Goal: Go to known website: Access a specific website the user already knows

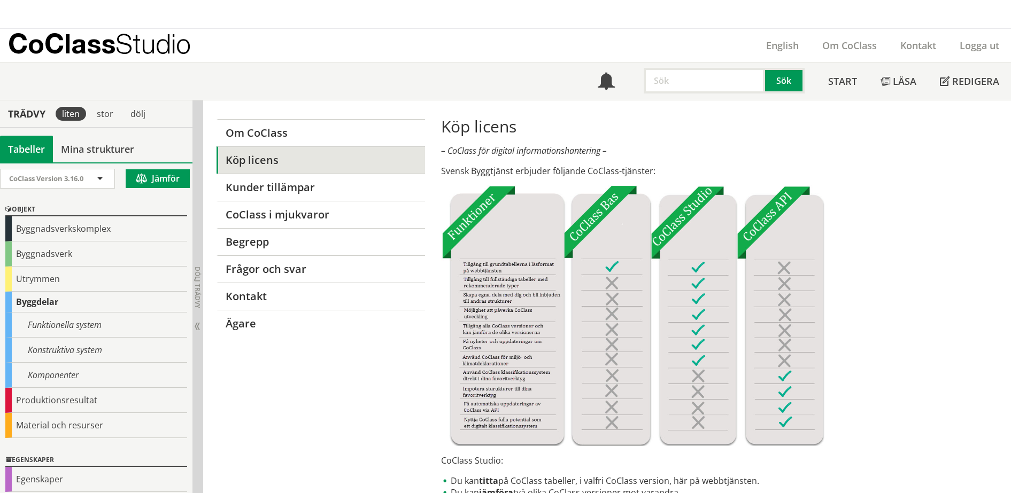
click at [91, 42] on p "CoClass Studio" at bounding box center [99, 43] width 183 height 12
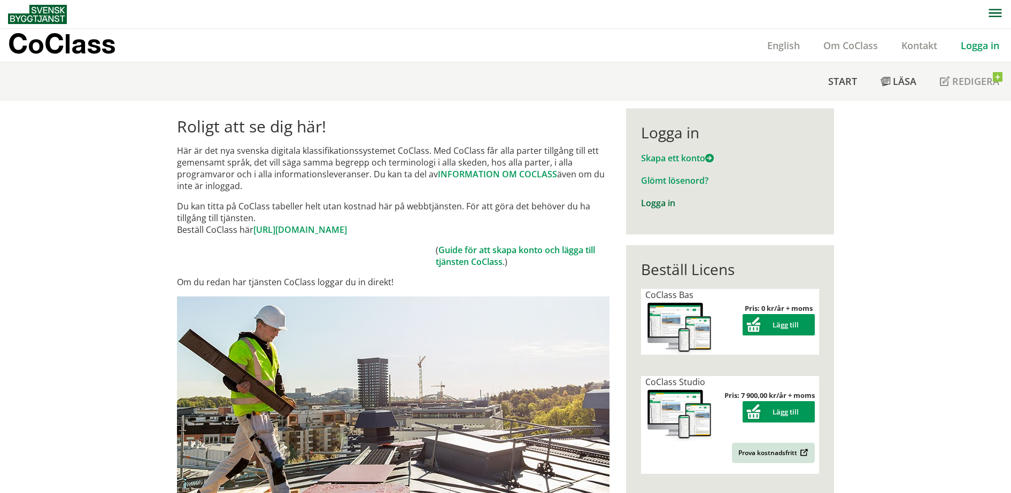
click at [648, 204] on link "Logga in" at bounding box center [658, 203] width 34 height 12
